Goal: Task Accomplishment & Management: Complete application form

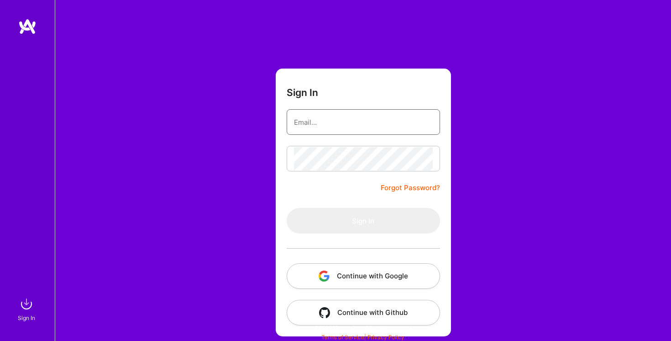
type input "[EMAIL_ADDRESS][DOMAIN_NAME]"
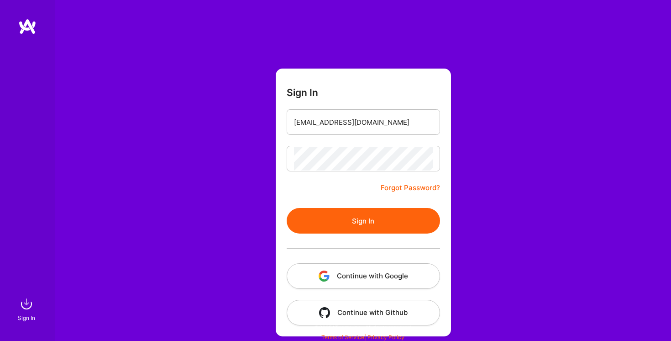
click at [359, 221] on button "Sign In" at bounding box center [363, 221] width 153 height 26
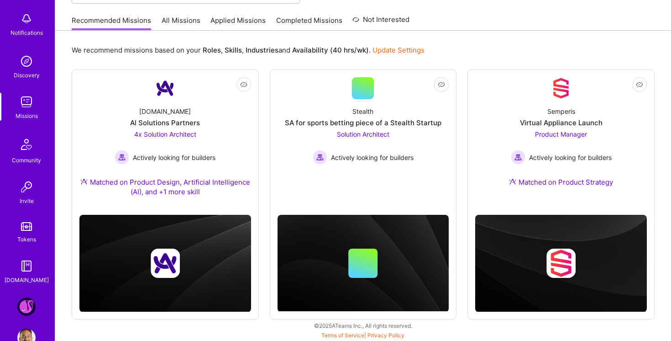
scroll to position [68, 0]
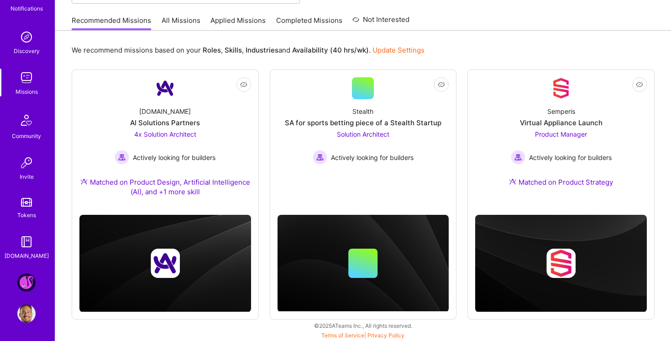
click at [26, 275] on img at bounding box center [26, 282] width 18 height 18
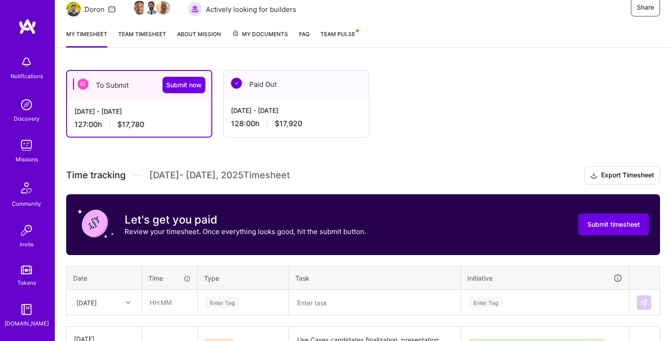
scroll to position [16, 0]
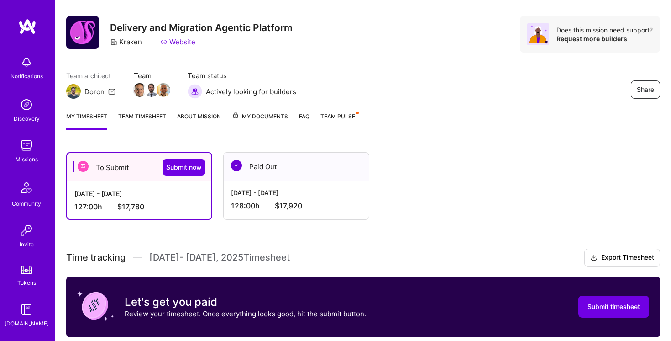
click at [154, 116] on link "Team timesheet" at bounding box center [142, 120] width 48 height 18
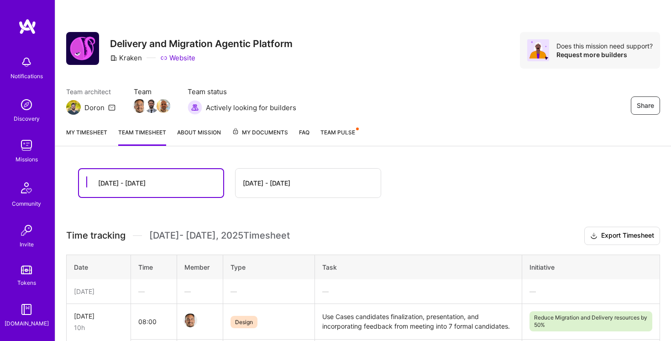
click at [86, 133] on link "My timesheet" at bounding box center [86, 136] width 41 height 18
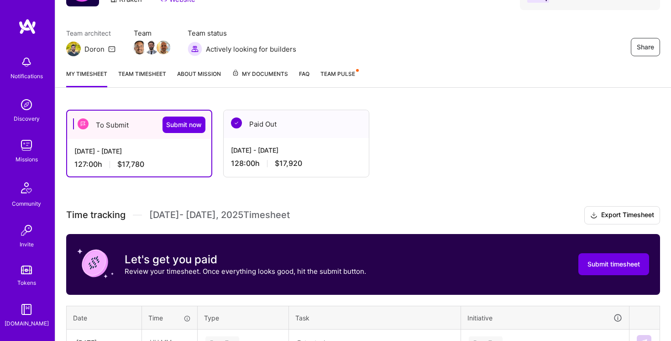
scroll to position [144, 0]
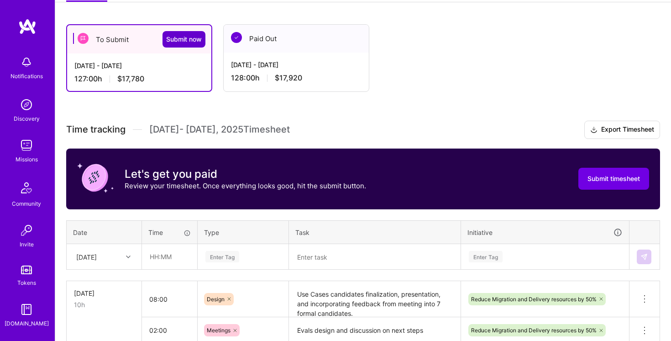
click at [186, 38] on span "Submit now" at bounding box center [184, 39] width 36 height 9
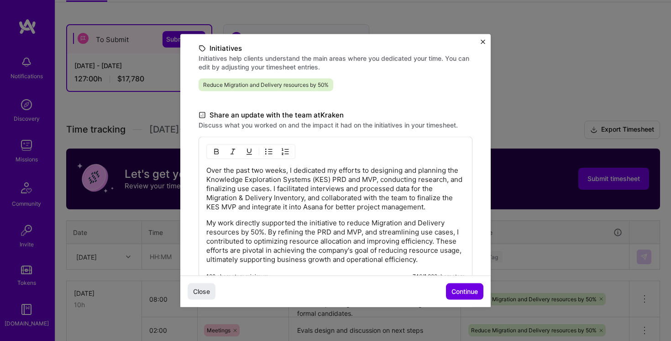
scroll to position [232, 0]
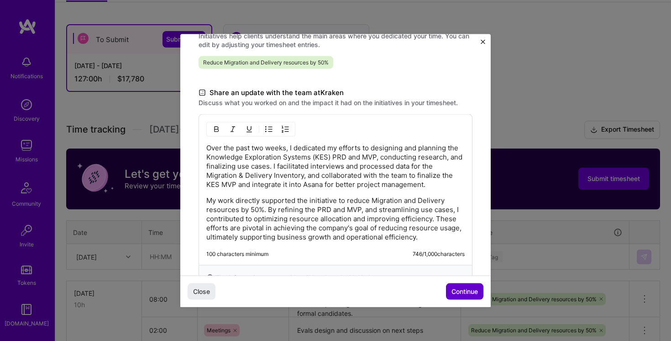
click at [469, 290] on span "Continue" at bounding box center [465, 290] width 26 height 9
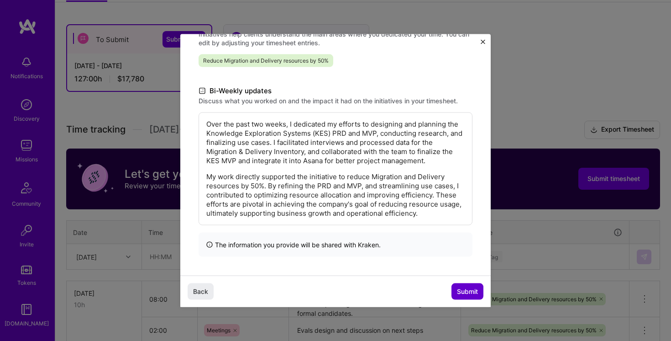
scroll to position [140, 0]
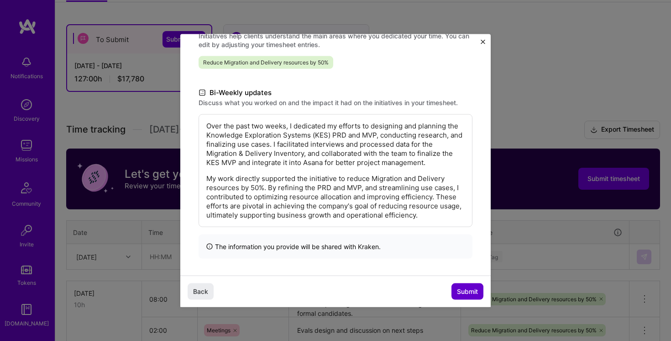
click at [469, 290] on span "Submit" at bounding box center [467, 290] width 21 height 9
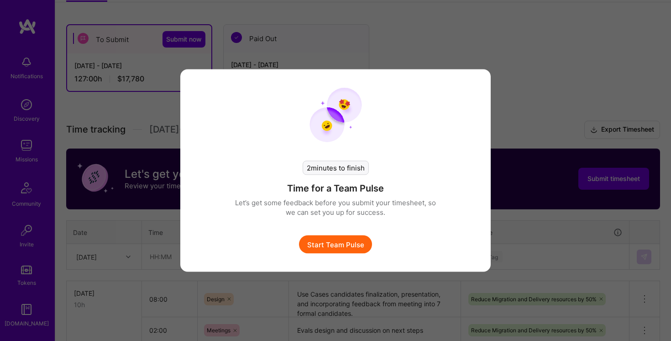
click at [357, 242] on button "Start Team Pulse" at bounding box center [335, 244] width 73 height 18
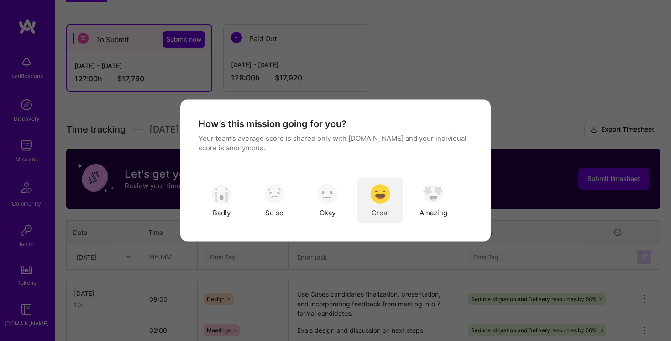
click at [385, 195] on img "modal" at bounding box center [380, 194] width 20 height 20
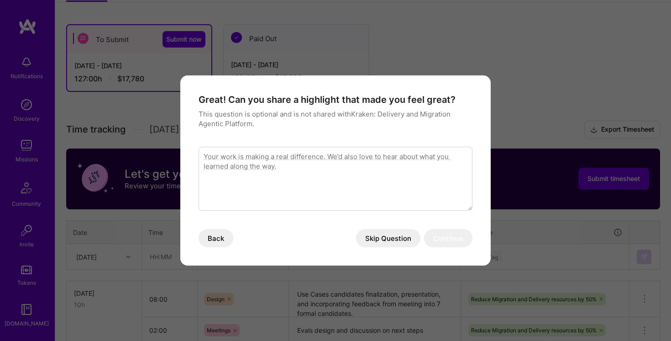
click at [393, 241] on button "Skip Question" at bounding box center [388, 238] width 64 height 18
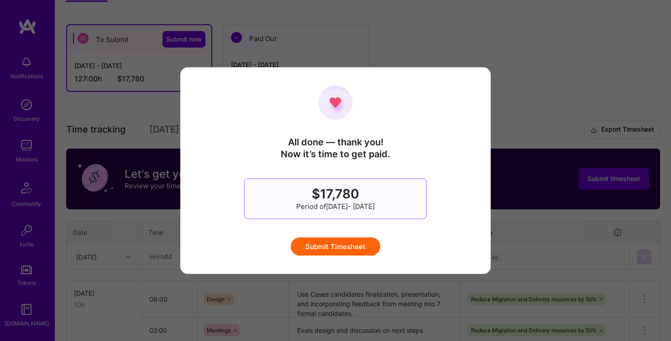
click at [351, 246] on button "Submit Timesheet" at bounding box center [336, 246] width 90 height 18
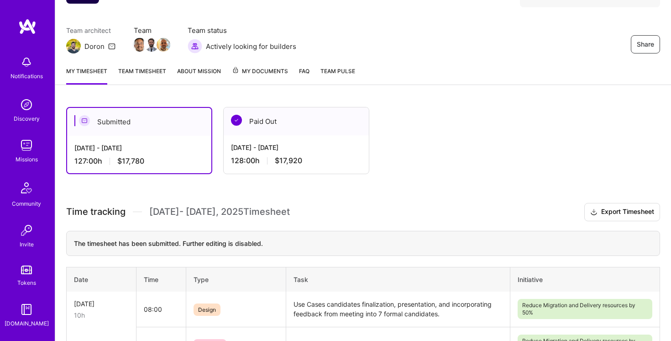
scroll to position [145, 0]
